Goal: Information Seeking & Learning: Learn about a topic

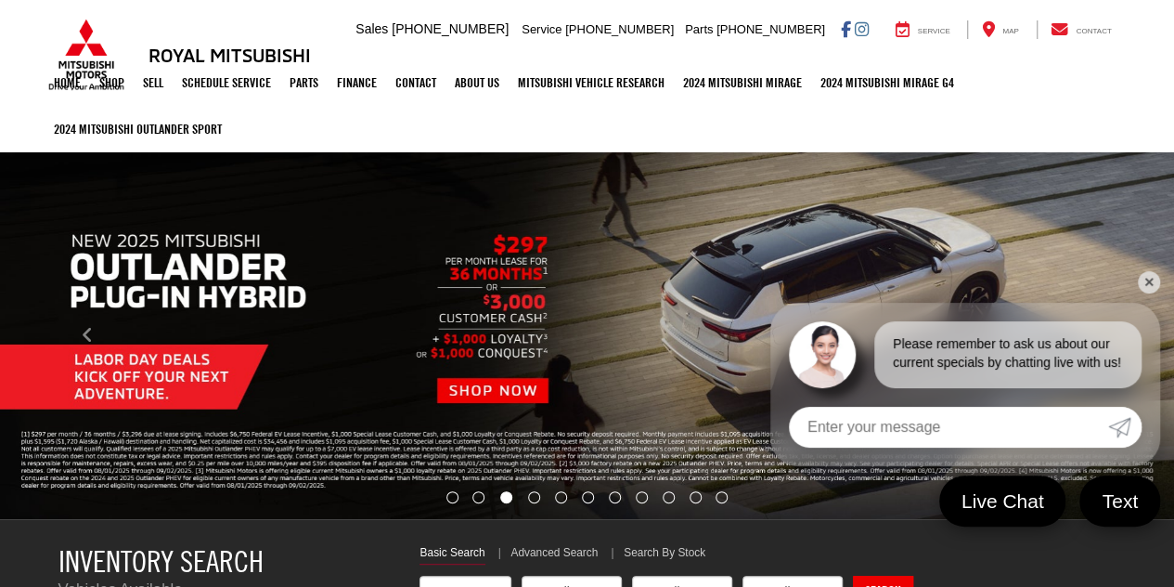
select select "Mitsubishi"
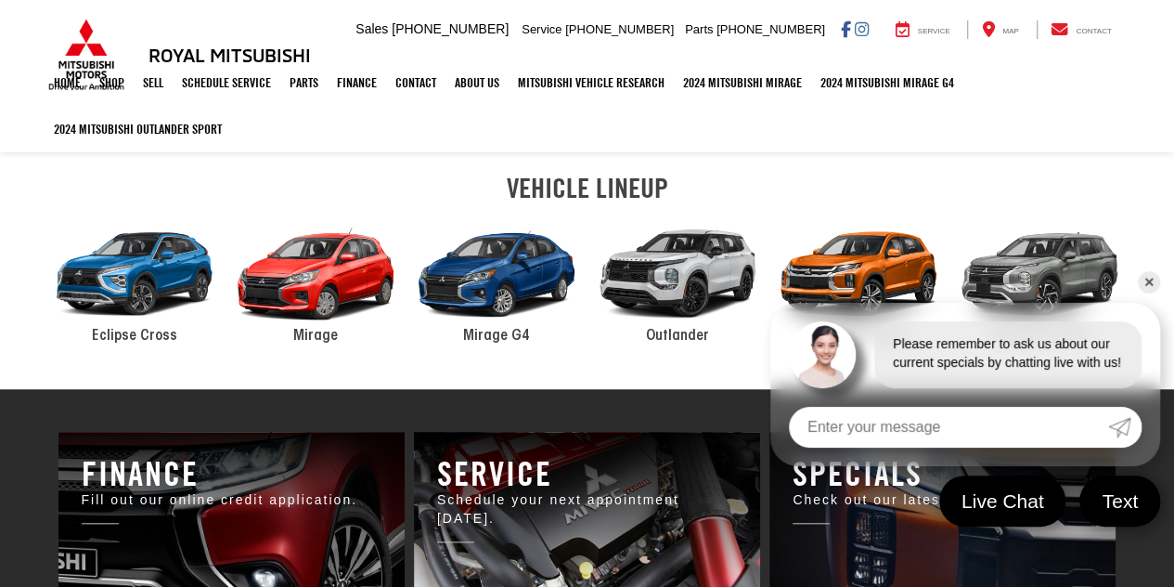
scroll to position [464, 0]
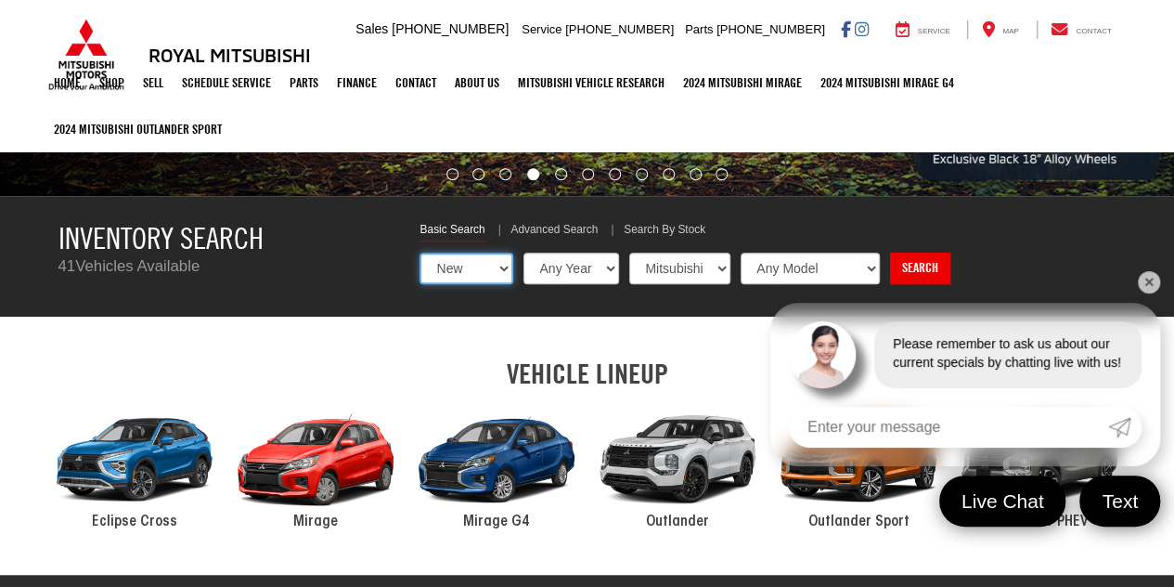
click at [505, 273] on select "New Used Certified" at bounding box center [467, 268] width 94 height 32
click at [420, 252] on select "New Used Certified" at bounding box center [467, 268] width 94 height 32
click at [503, 265] on select "New Used Certified" at bounding box center [467, 268] width 94 height 32
select select "Type:U"
click at [420, 252] on select "New Used Certified" at bounding box center [467, 268] width 94 height 32
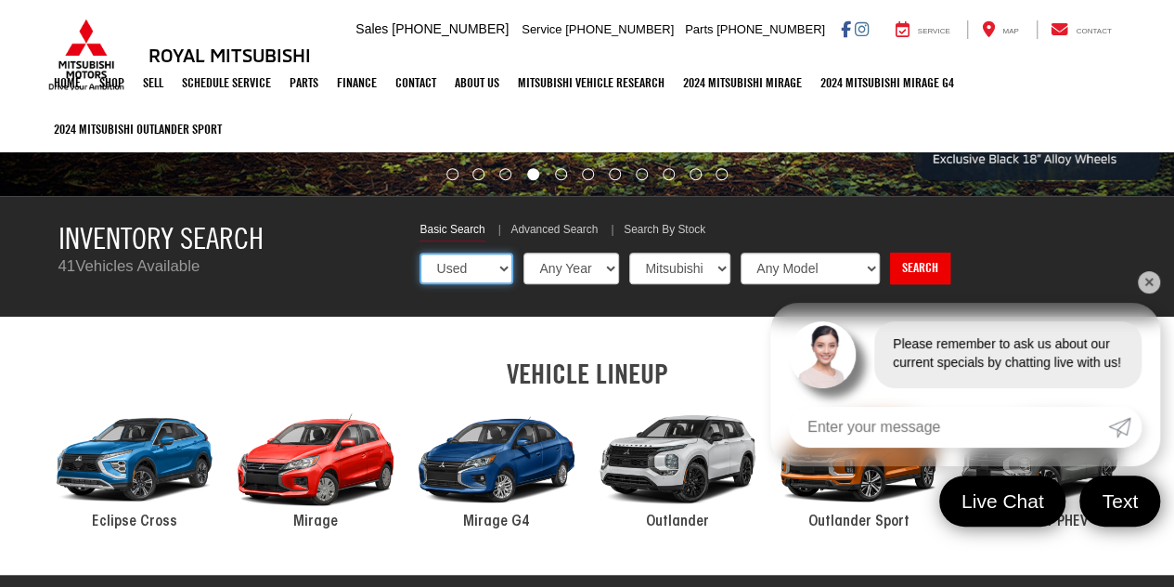
select select "Choose Year from the dropdown"
select select "Choose Make from the dropdown"
select select "Choose Model from the dropdown"
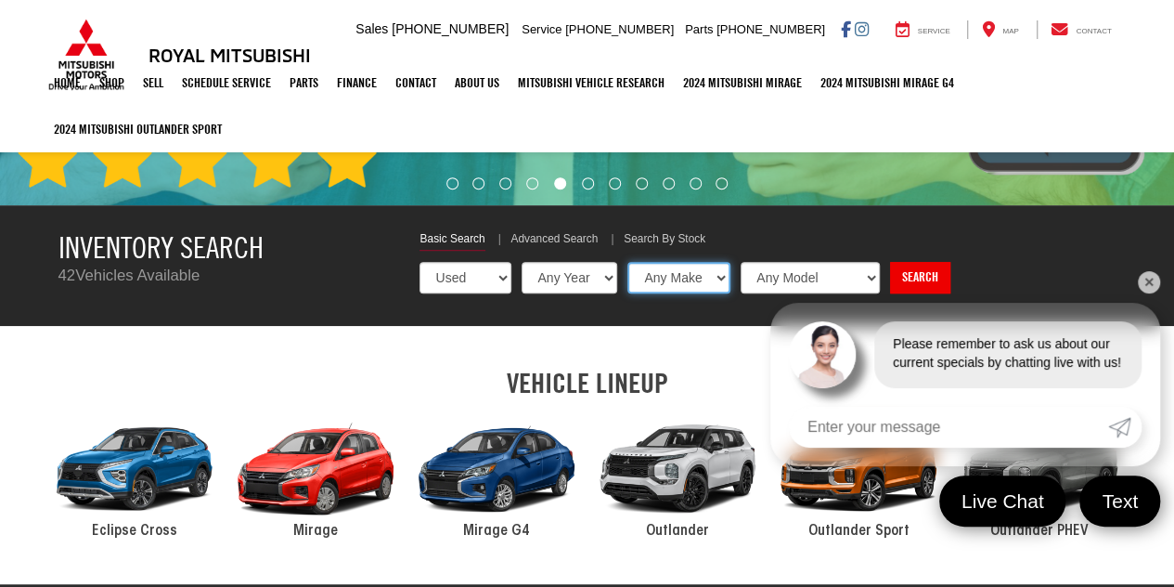
click at [720, 275] on select "Any Make Buick Chevrolet Dodge Ford GMC Hyundai Jeep Mazda Mitsubishi Nissan To…" at bounding box center [678, 278] width 103 height 32
select select "Mitsubishi"
click at [627, 262] on select "Any Make Buick Chevrolet Dodge Ford GMC Hyundai Jeep Mazda Mitsubishi Nissan To…" at bounding box center [678, 278] width 103 height 32
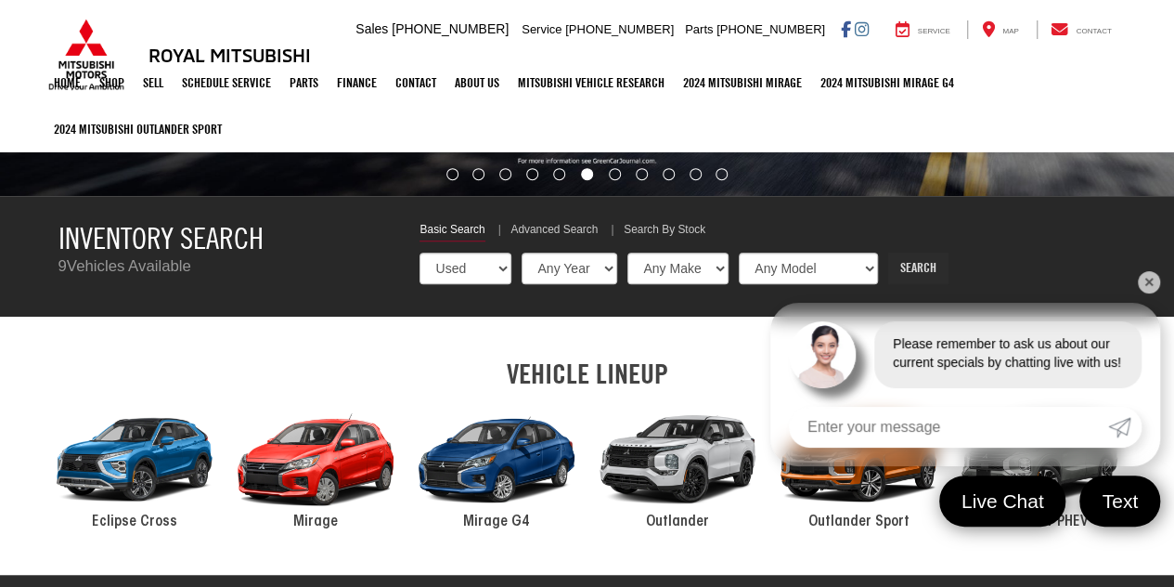
click at [910, 271] on link "Search" at bounding box center [918, 268] width 60 height 32
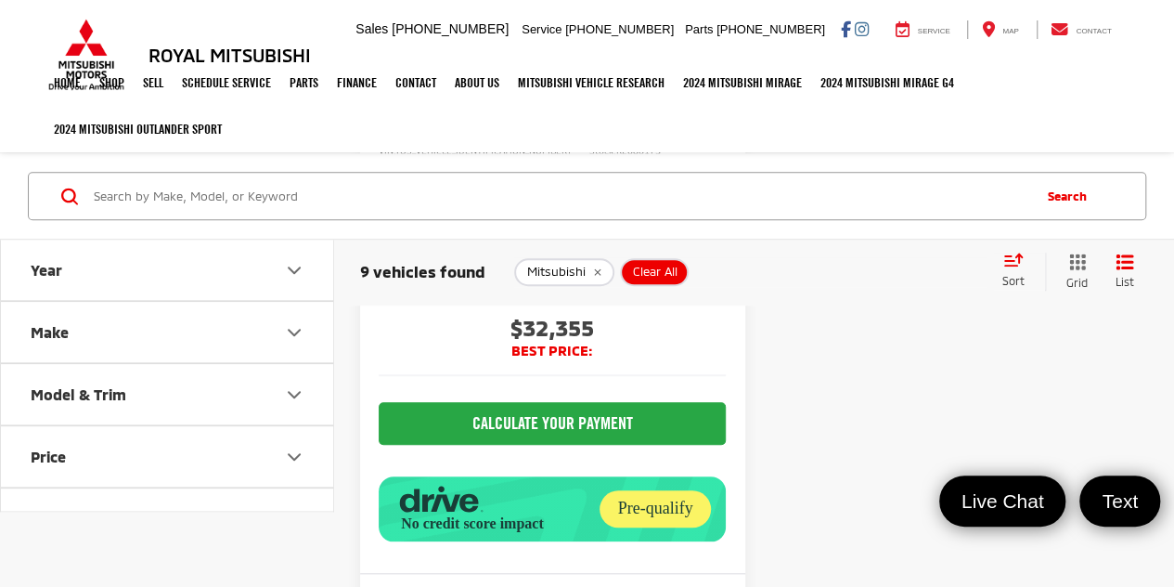
scroll to position [4177, 0]
